Goal: Task Accomplishment & Management: Complete application form

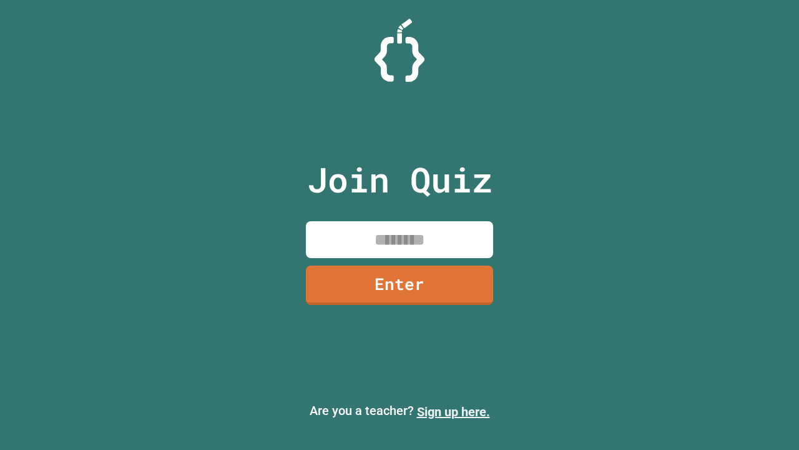
click at [453, 412] on link "Sign up here." at bounding box center [453, 411] width 73 height 15
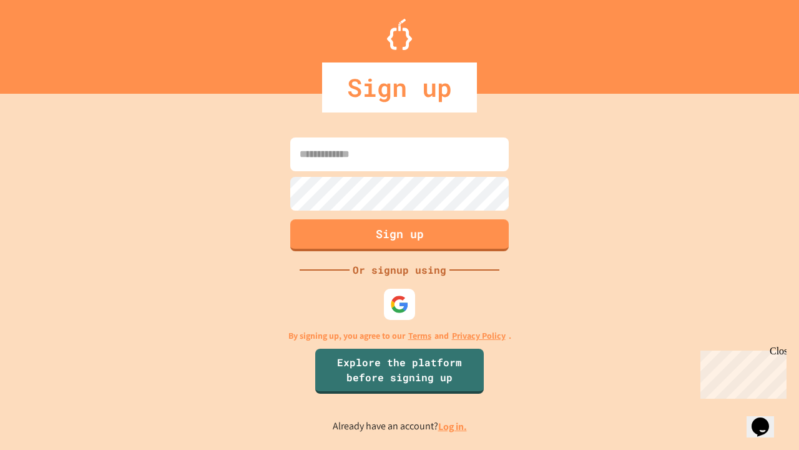
click at [453, 426] on link "Log in." at bounding box center [452, 426] width 29 height 13
